Goal: Navigation & Orientation: Find specific page/section

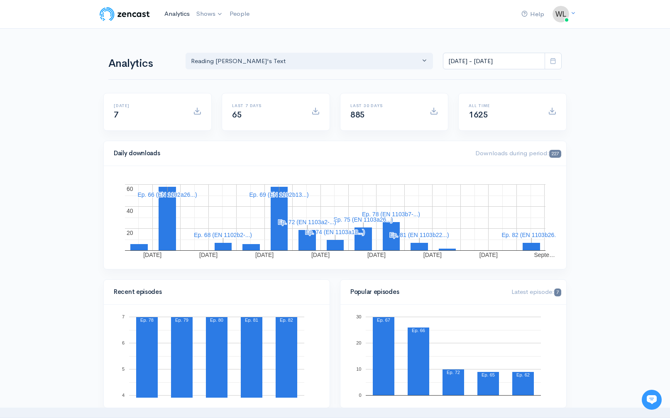
click at [174, 15] on link "Analytics" at bounding box center [177, 14] width 32 height 18
